Goal: Check status: Check status

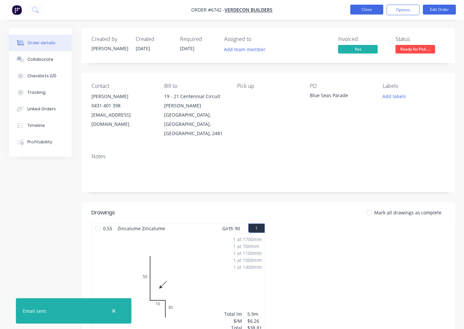
click at [370, 13] on button "Close" at bounding box center [366, 10] width 33 height 10
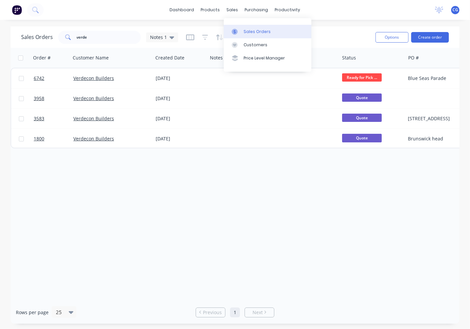
click at [250, 31] on div "Sales Orders" at bounding box center [256, 32] width 27 height 6
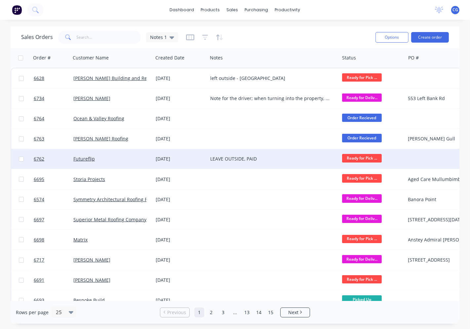
click at [162, 156] on div "[DATE]" at bounding box center [180, 159] width 49 height 7
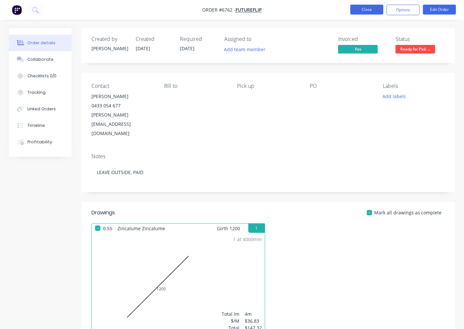
click at [369, 8] on button "Close" at bounding box center [366, 10] width 33 height 10
